Goal: Entertainment & Leisure: Browse casually

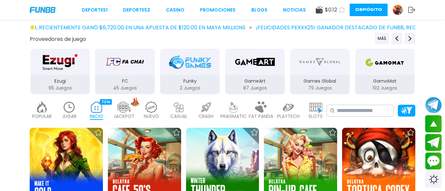
scroll to position [66, 0]
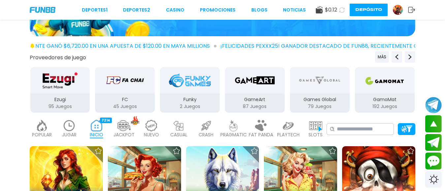
drag, startPoint x: 62, startPoint y: 123, endPoint x: 68, endPoint y: 128, distance: 8.2
click at [68, 127] on div "JUGAR 10" at bounding box center [69, 129] width 24 height 26
click at [68, 128] on img at bounding box center [69, 126] width 13 height 12
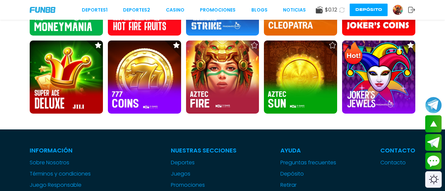
scroll to position [330, 0]
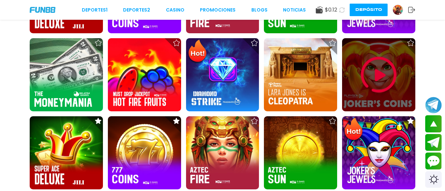
click at [376, 77] on img at bounding box center [379, 75] width 40 height 40
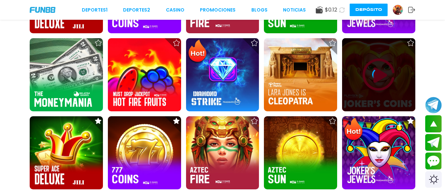
click at [376, 77] on body "Deportes 1 Deportes 2 CASINO Promociones BLOGS NOTICIAS $ 0.12 Depósito ¡FELICI…" at bounding box center [222, 103] width 445 height 867
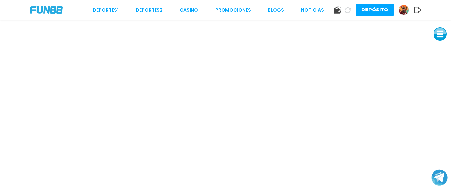
click at [443, 33] on button at bounding box center [439, 33] width 13 height 13
click at [443, 34] on button at bounding box center [439, 33] width 13 height 13
click at [442, 34] on button at bounding box center [439, 34] width 13 height 13
click at [437, 49] on button at bounding box center [439, 49] width 13 height 13
click at [438, 50] on button at bounding box center [440, 49] width 13 height 13
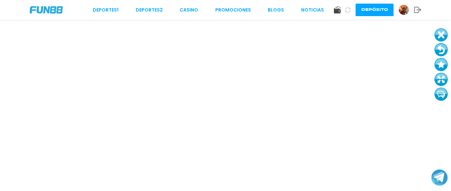
click at [440, 48] on button at bounding box center [440, 49] width 13 height 13
click at [441, 49] on button at bounding box center [440, 49] width 13 height 13
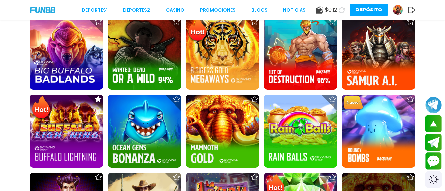
scroll to position [792, 0]
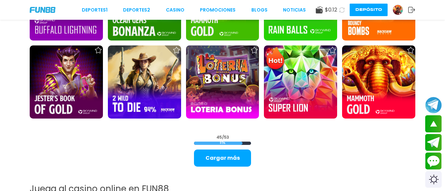
click at [225, 169] on div "¡FELICIDADES pexxx25! GANADOR DESTACADO DE FUN88, RECIENTEMENTE [PERSON_NAME] $…" at bounding box center [222, 11] width 445 height 1607
click at [225, 162] on button "Cargar más" at bounding box center [222, 158] width 57 height 17
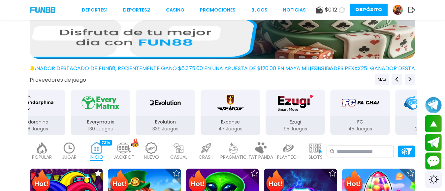
scroll to position [33, 0]
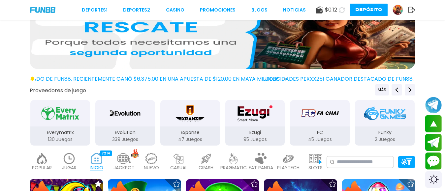
click at [129, 162] on img at bounding box center [123, 159] width 13 height 12
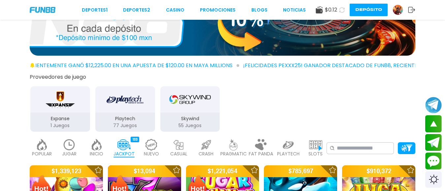
scroll to position [33, 0]
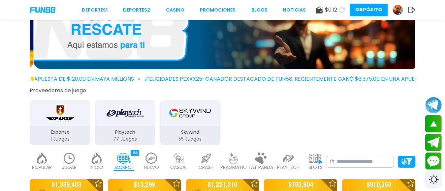
click at [73, 159] on img at bounding box center [69, 159] width 13 height 12
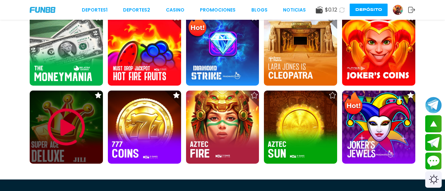
scroll to position [363, 0]
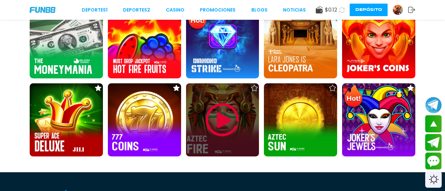
click at [226, 126] on img at bounding box center [223, 120] width 40 height 40
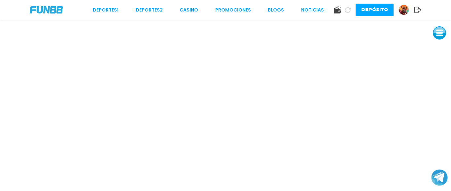
click at [438, 35] on button at bounding box center [439, 32] width 13 height 13
click at [443, 49] on button at bounding box center [439, 47] width 13 height 13
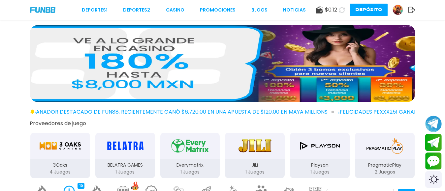
click at [376, 154] on img "PragmaticPlay" at bounding box center [385, 146] width 42 height 18
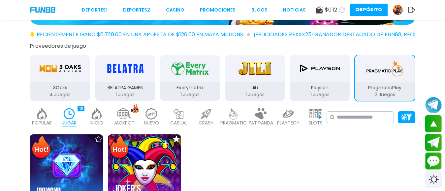
scroll to position [33, 0]
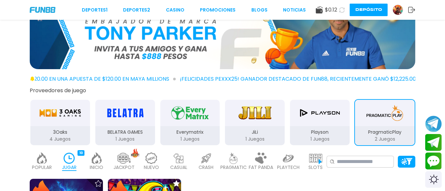
click at [232, 161] on img at bounding box center [233, 159] width 13 height 12
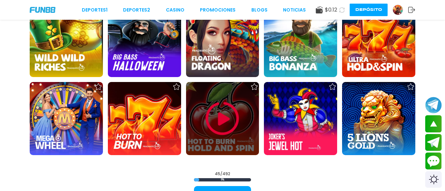
scroll to position [792, 0]
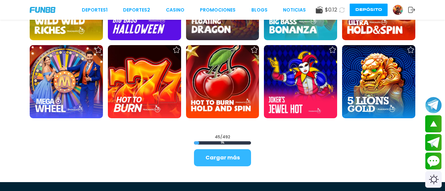
click at [231, 160] on button "Cargar más" at bounding box center [222, 157] width 57 height 17
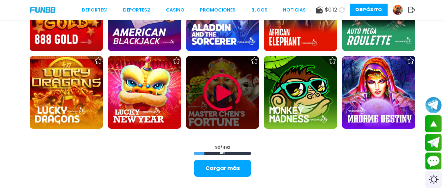
scroll to position [1485, 0]
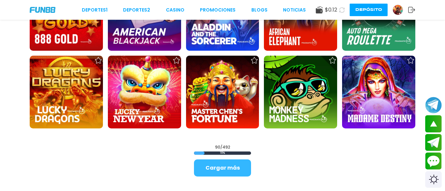
click at [238, 169] on button "Cargar más" at bounding box center [222, 168] width 57 height 17
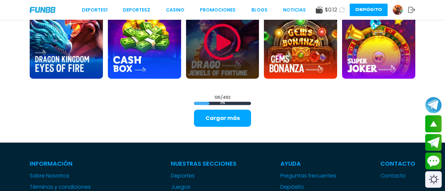
scroll to position [2244, 0]
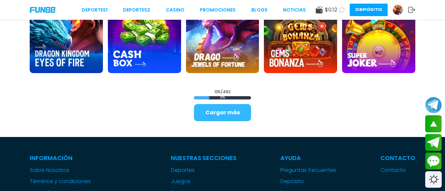
click at [236, 118] on button "Cargar más" at bounding box center [222, 112] width 57 height 17
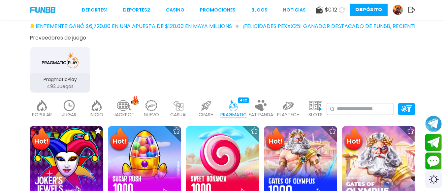
scroll to position [132, 0]
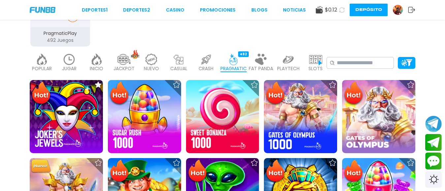
click at [91, 71] on p "INICIO" at bounding box center [97, 68] width 14 height 7
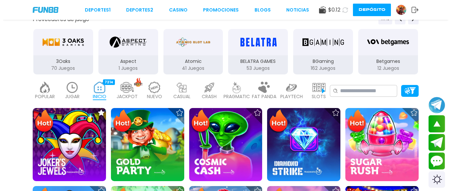
scroll to position [66, 0]
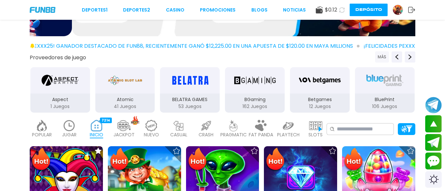
drag, startPoint x: 379, startPoint y: 58, endPoint x: 376, endPoint y: 58, distance: 3.4
click at [379, 58] on button "MÁS" at bounding box center [382, 56] width 14 height 11
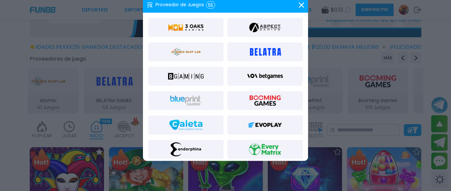
click at [305, 111] on div at bounding box center [225, 87] width 165 height 148
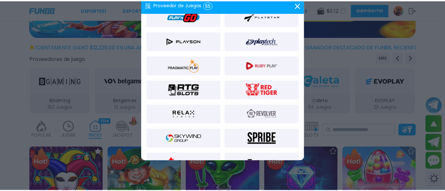
scroll to position [462, 0]
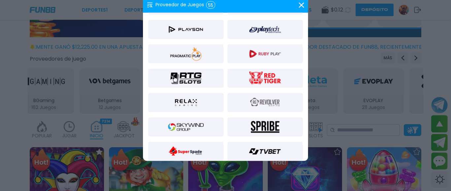
click at [172, 31] on img at bounding box center [186, 30] width 36 height 16
